Goal: Transaction & Acquisition: Purchase product/service

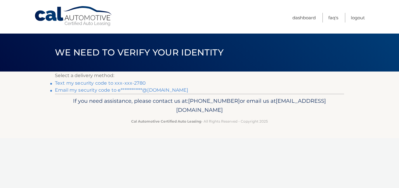
click at [142, 84] on link "Text my security code to xxx-xxx-2780" at bounding box center [100, 83] width 91 height 6
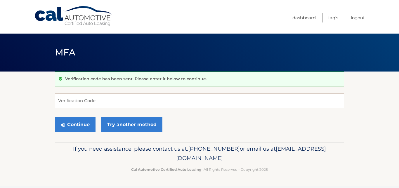
click at [142, 84] on div "Verification code has been sent. Please enter it below to continue." at bounding box center [199, 78] width 289 height 15
click at [135, 95] on input "Verification Code" at bounding box center [199, 100] width 289 height 15
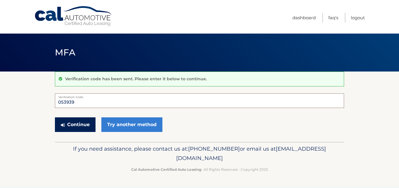
type input "053939"
click at [91, 121] on button "Continue" at bounding box center [75, 124] width 41 height 15
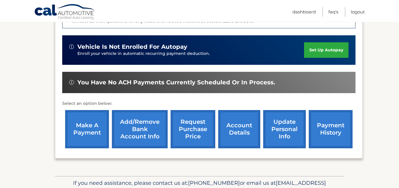
scroll to position [170, 0]
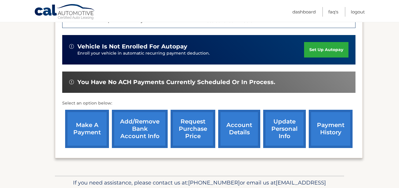
click at [96, 119] on link "make a payment" at bounding box center [87, 129] width 44 height 38
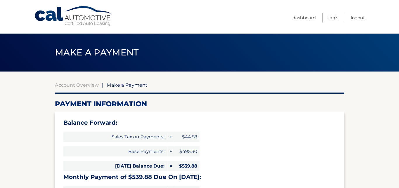
select select "ZGI3ZGFmYmQtMDM2MS00M2Y1LTg0YTgtZjFlZDgwNzdjYWE1"
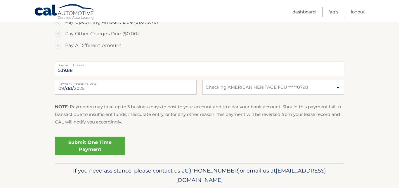
scroll to position [250, 0]
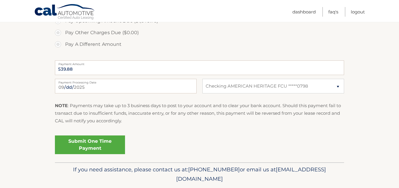
click at [73, 140] on link "Submit One Time Payment" at bounding box center [90, 144] width 70 height 19
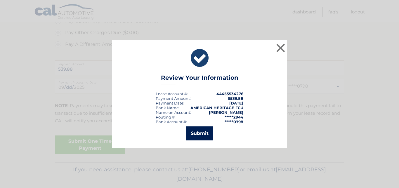
click at [205, 128] on button "Submit" at bounding box center [199, 133] width 27 height 14
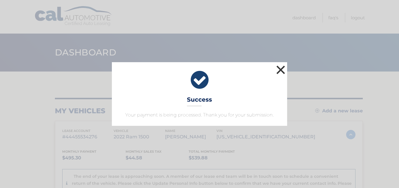
click at [282, 74] on button "×" at bounding box center [281, 70] width 12 height 12
